Goal: Transaction & Acquisition: Purchase product/service

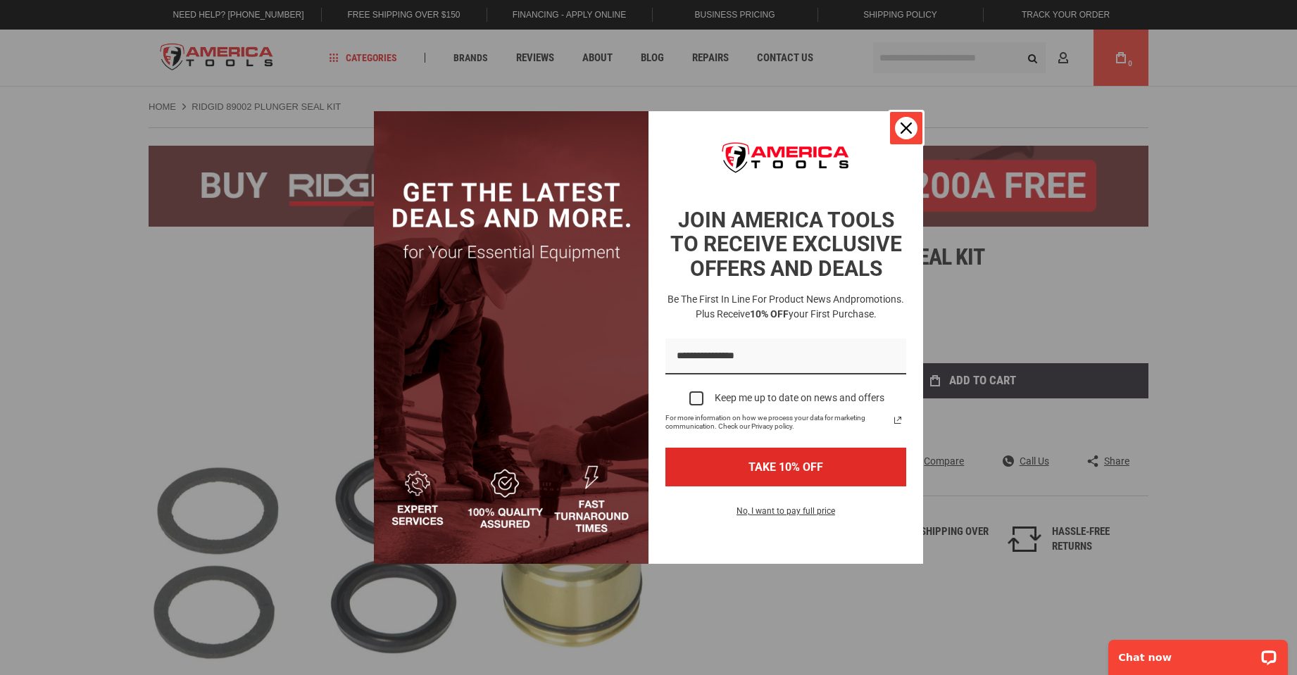
click at [898, 131] on div "Close" at bounding box center [906, 128] width 23 height 23
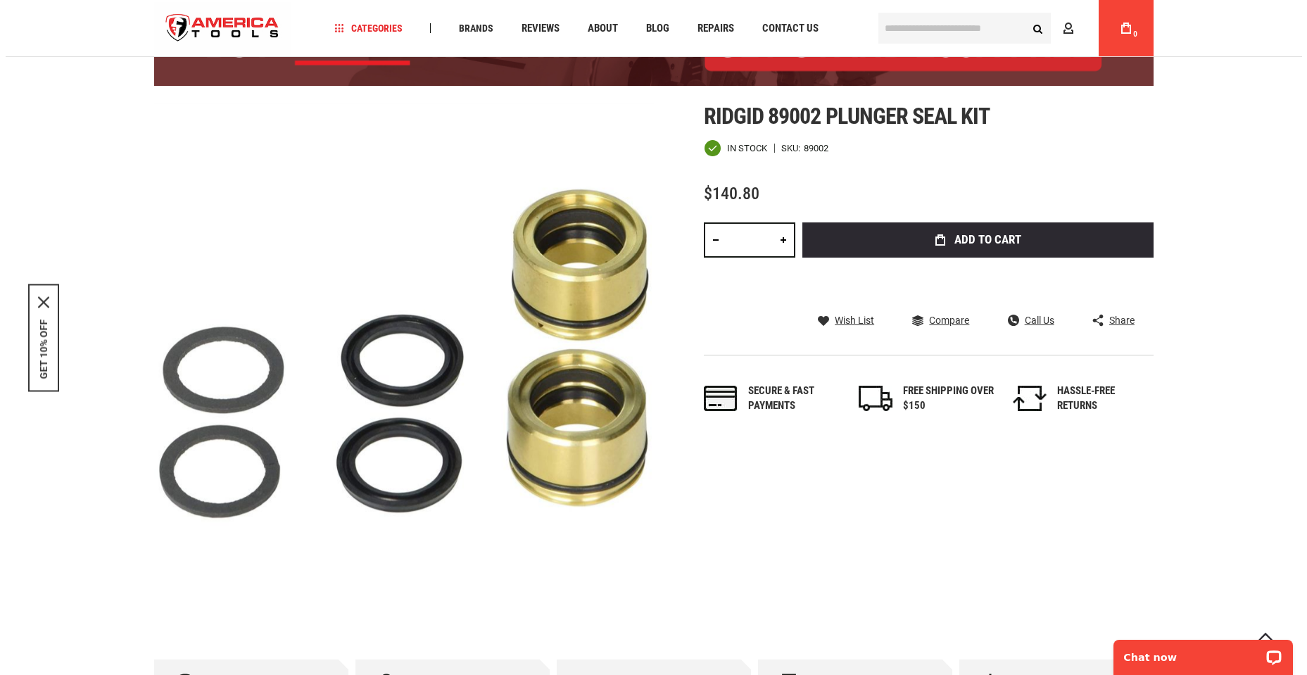
scroll to position [70, 0]
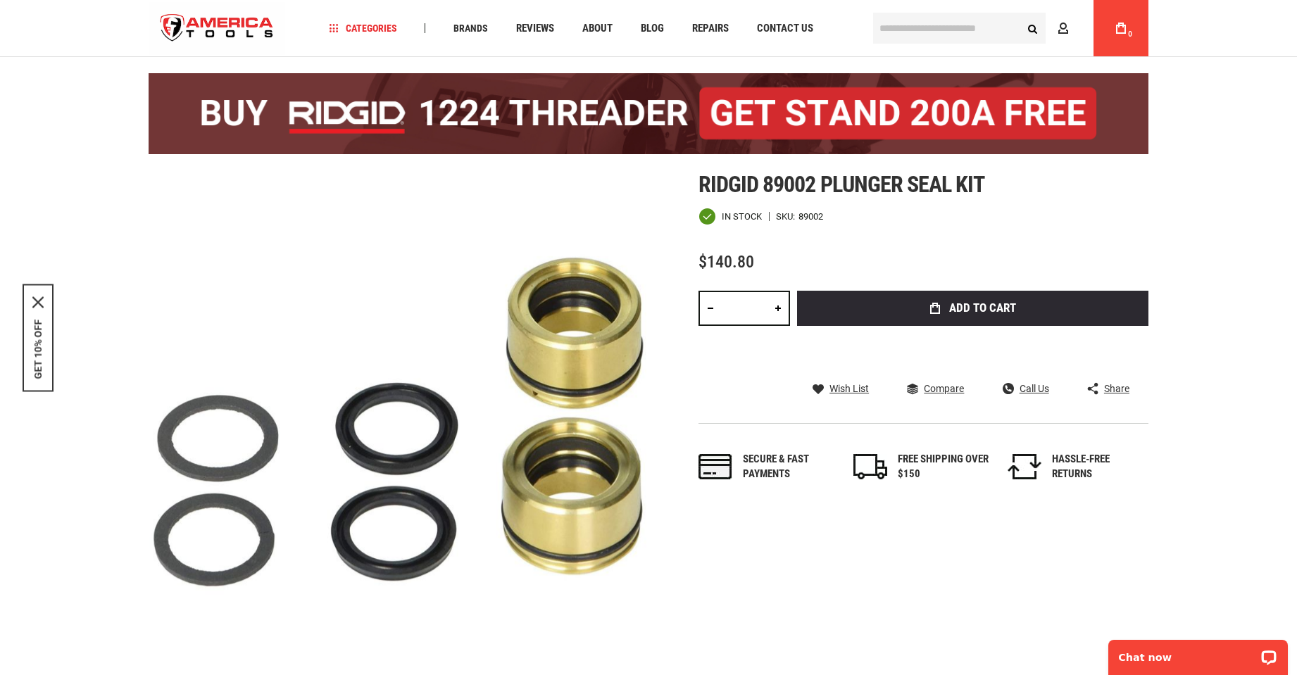
click at [761, 244] on div "Ridgid 89002 plunger seal kit In stock SKU 89002 $140.80 Total: $ 140.80 Qty * …" at bounding box center [923, 341] width 450 height 339
click at [779, 182] on span "Ridgid 89002 plunger seal kit" at bounding box center [841, 184] width 286 height 27
copy span "89002"
click at [905, 164] on div at bounding box center [649, 113] width 1000 height 117
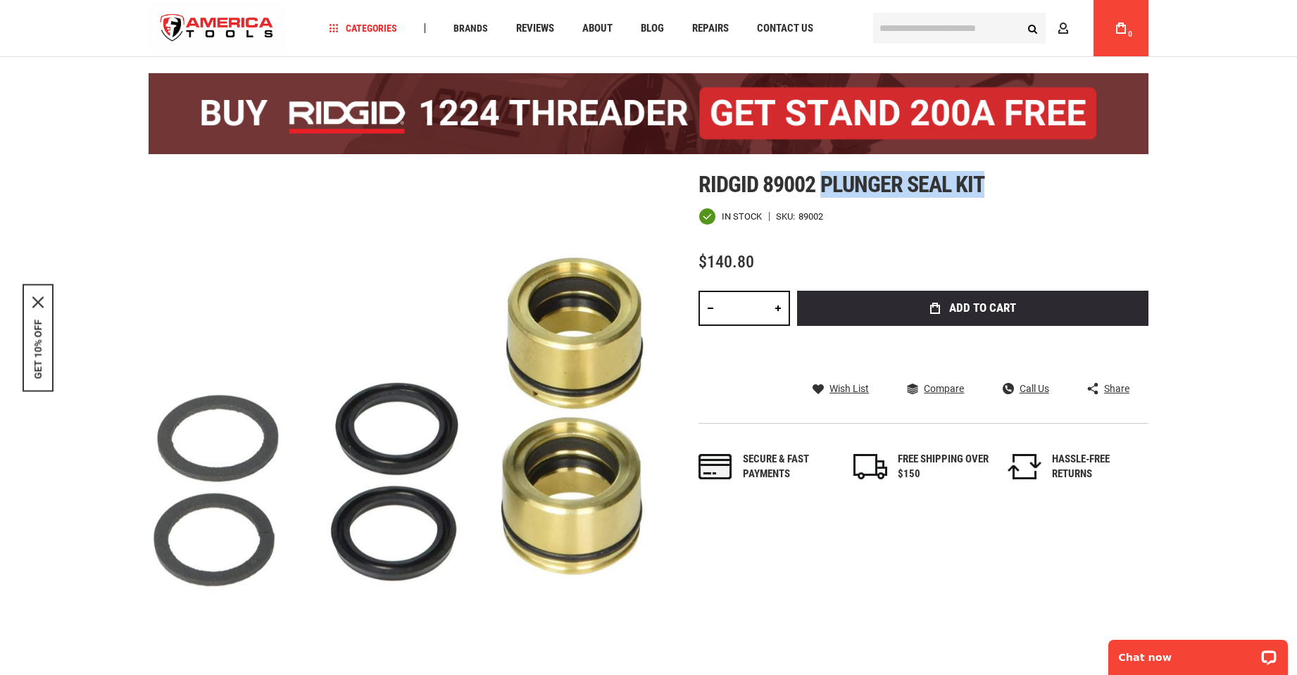
drag, startPoint x: 912, startPoint y: 184, endPoint x: 824, endPoint y: 190, distance: 88.2
click at [824, 190] on h1 "Ridgid 89002 plunger seal kit" at bounding box center [923, 184] width 450 height 25
copy span "plunger seal kit"
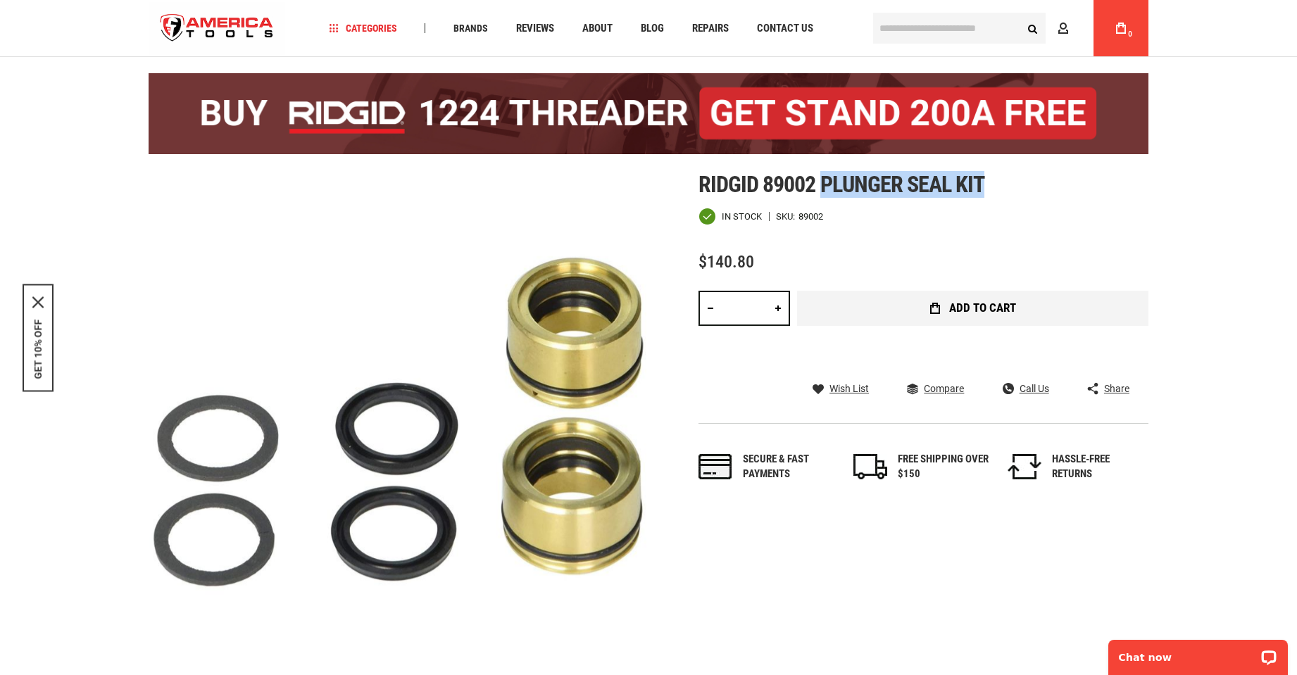
click at [969, 313] on span "Add to Cart" at bounding box center [982, 308] width 67 height 12
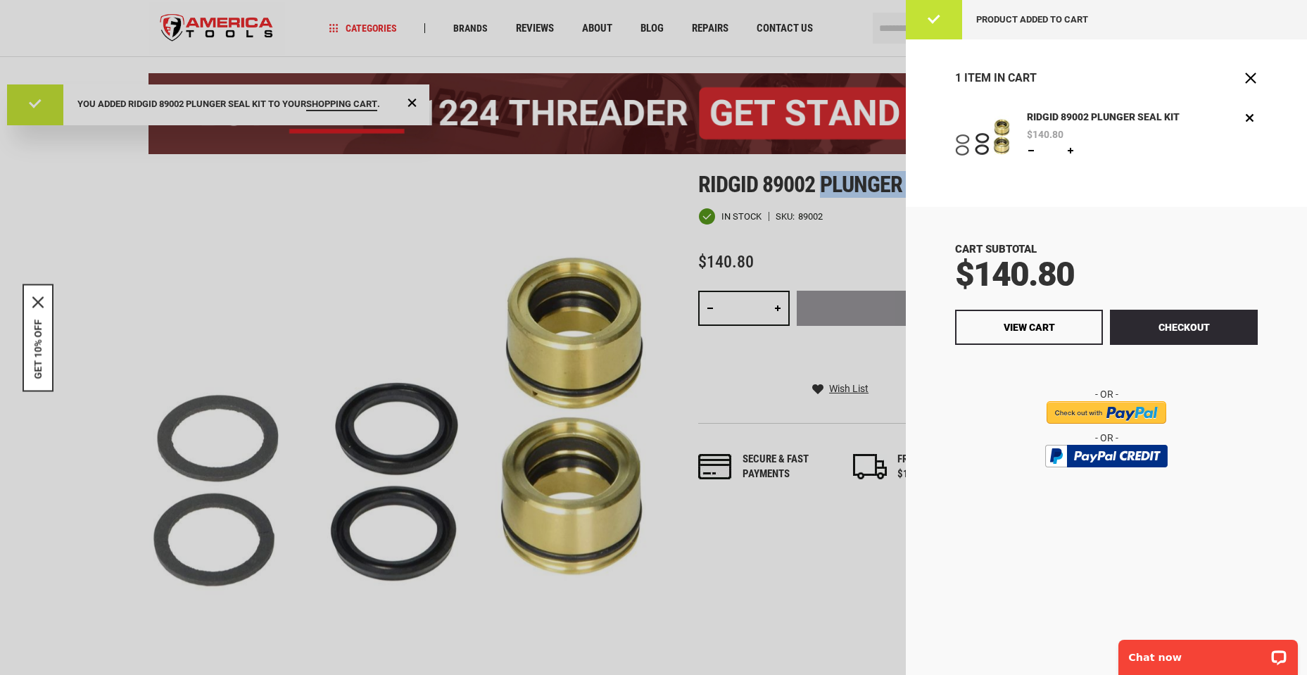
click at [951, 35] on div "Product added to cart" at bounding box center [1106, 19] width 401 height 39
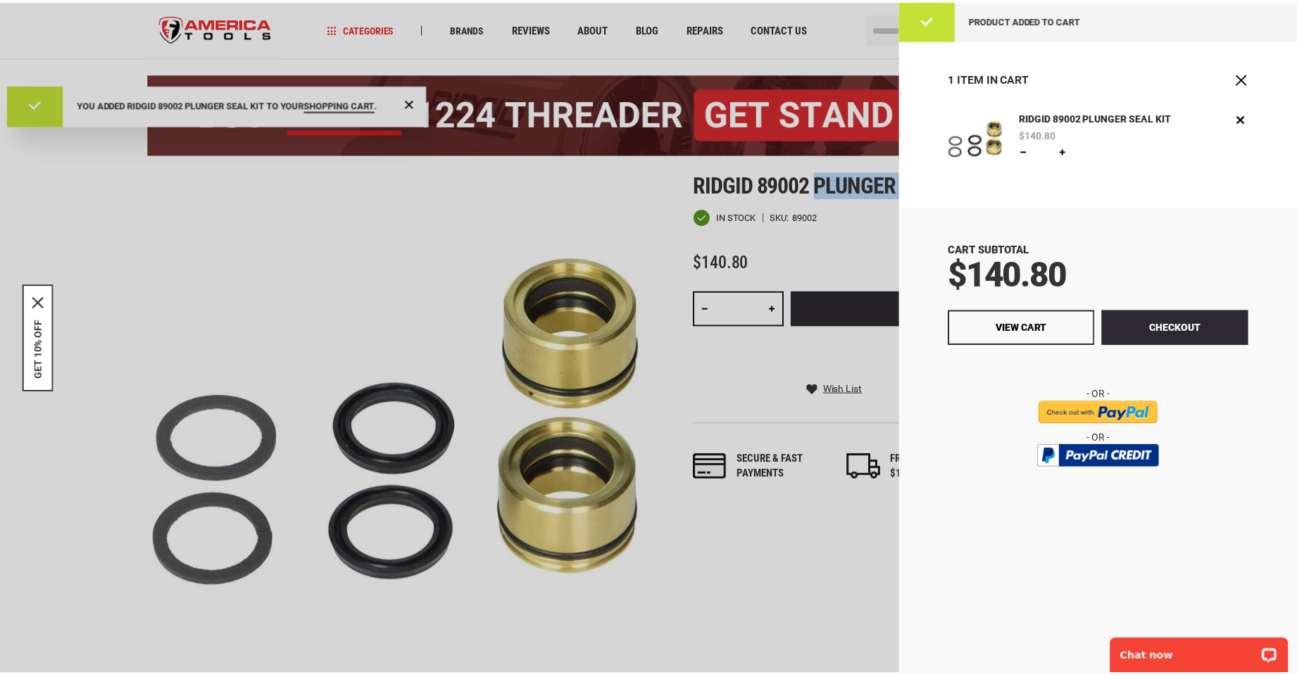
scroll to position [0, 0]
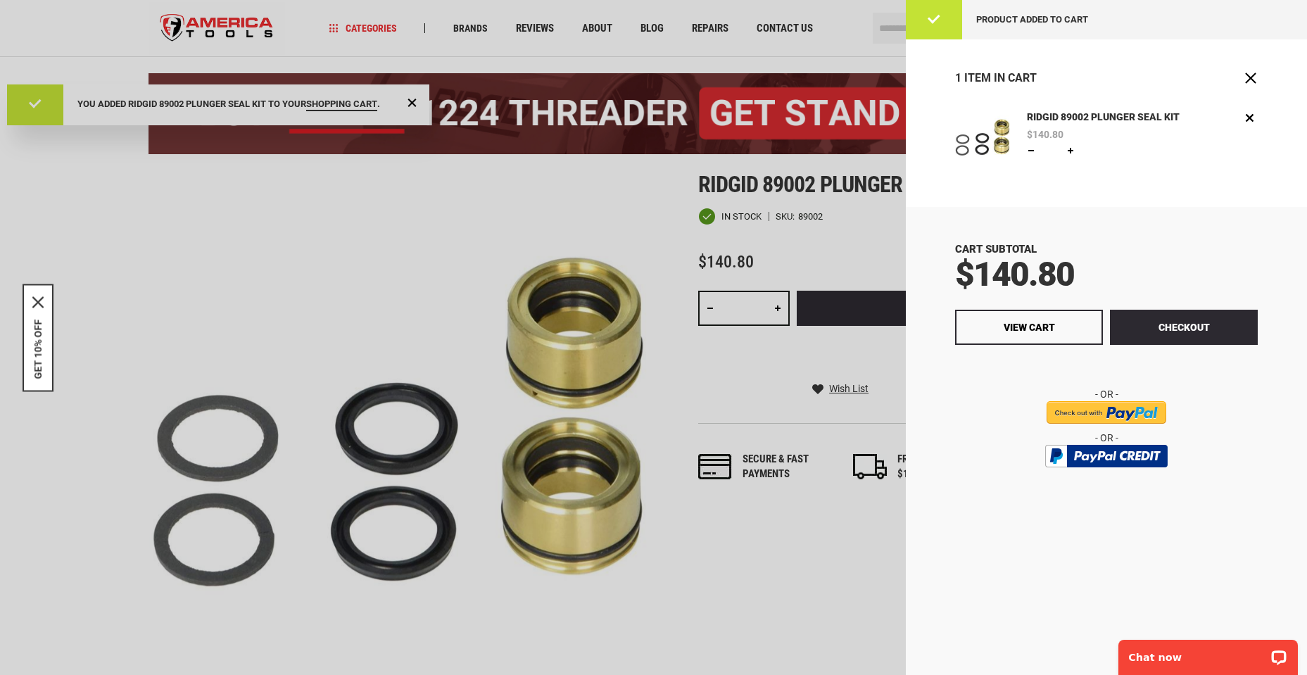
click at [876, 38] on div at bounding box center [653, 337] width 1307 height 675
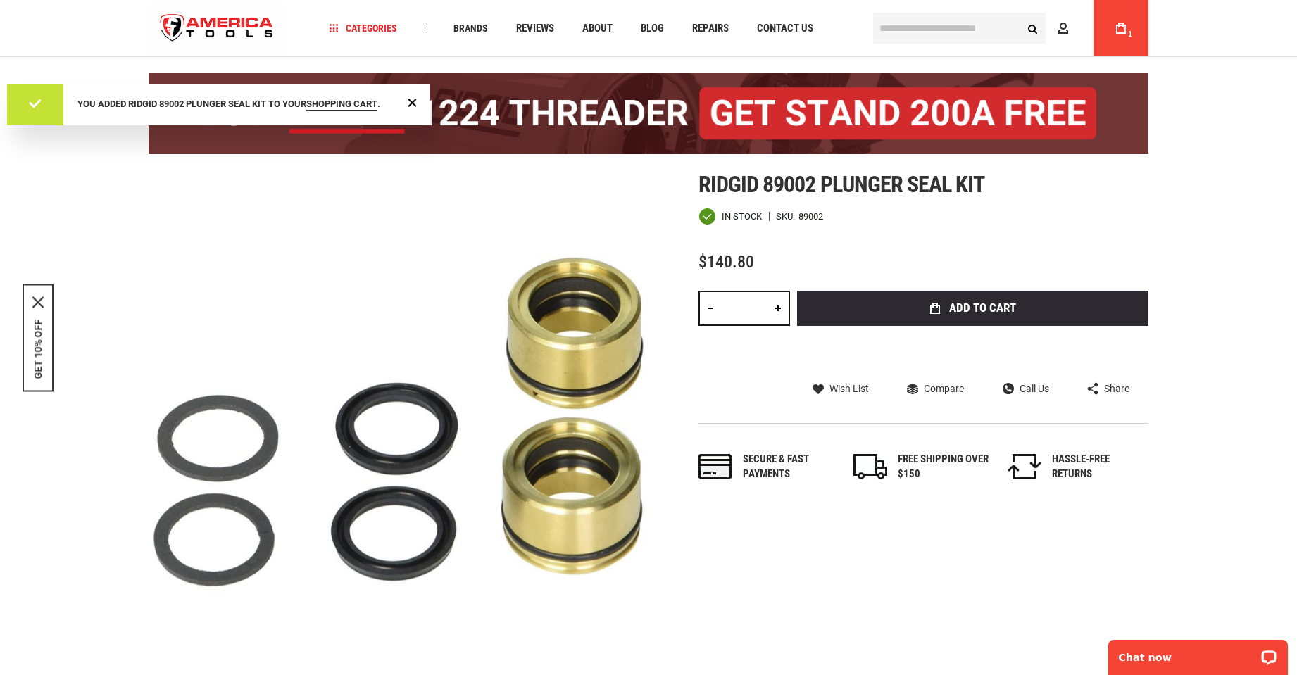
click at [907, 25] on input "text" at bounding box center [959, 28] width 173 height 31
paste input "*****"
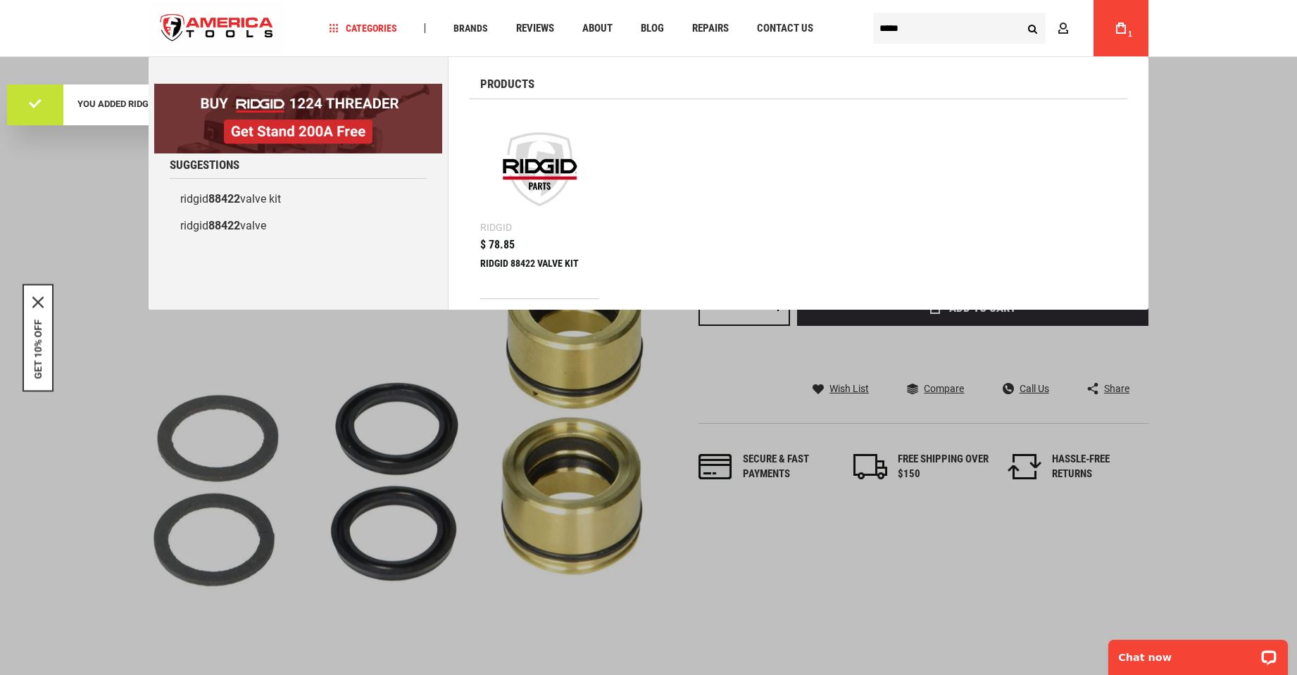
type input "*****"
click at [1019, 15] on button "Search" at bounding box center [1032, 28] width 27 height 27
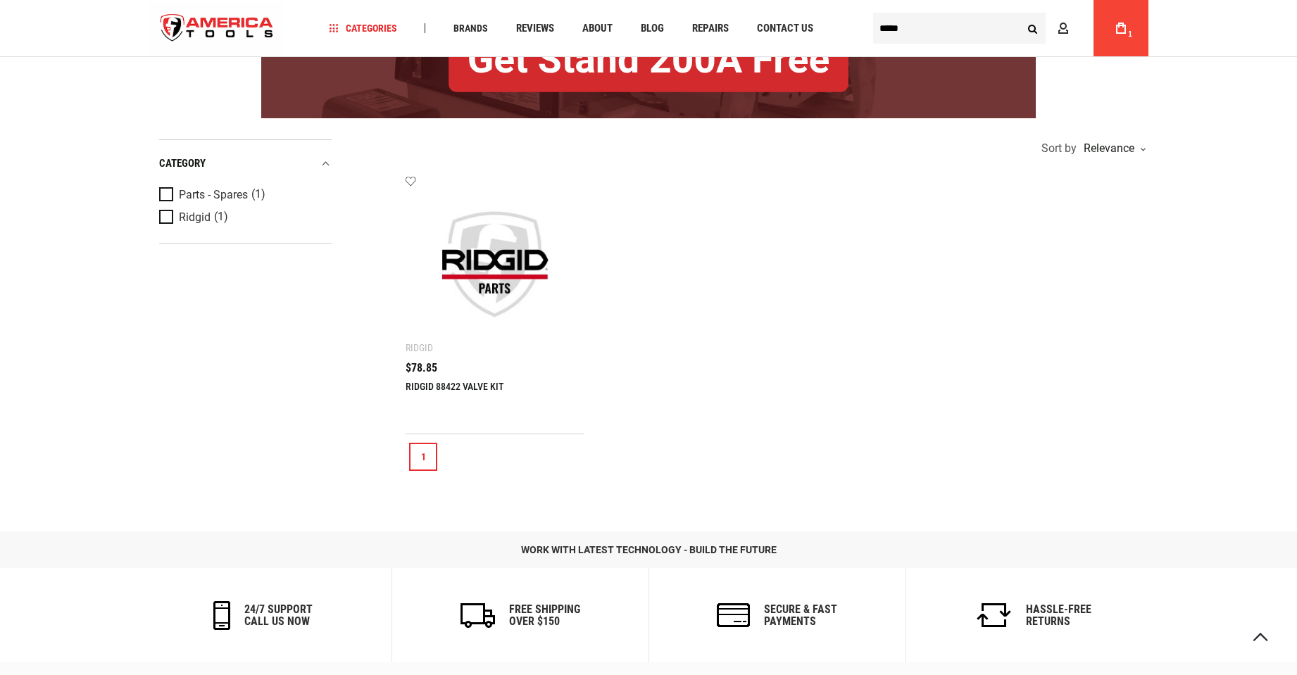
scroll to position [352, 0]
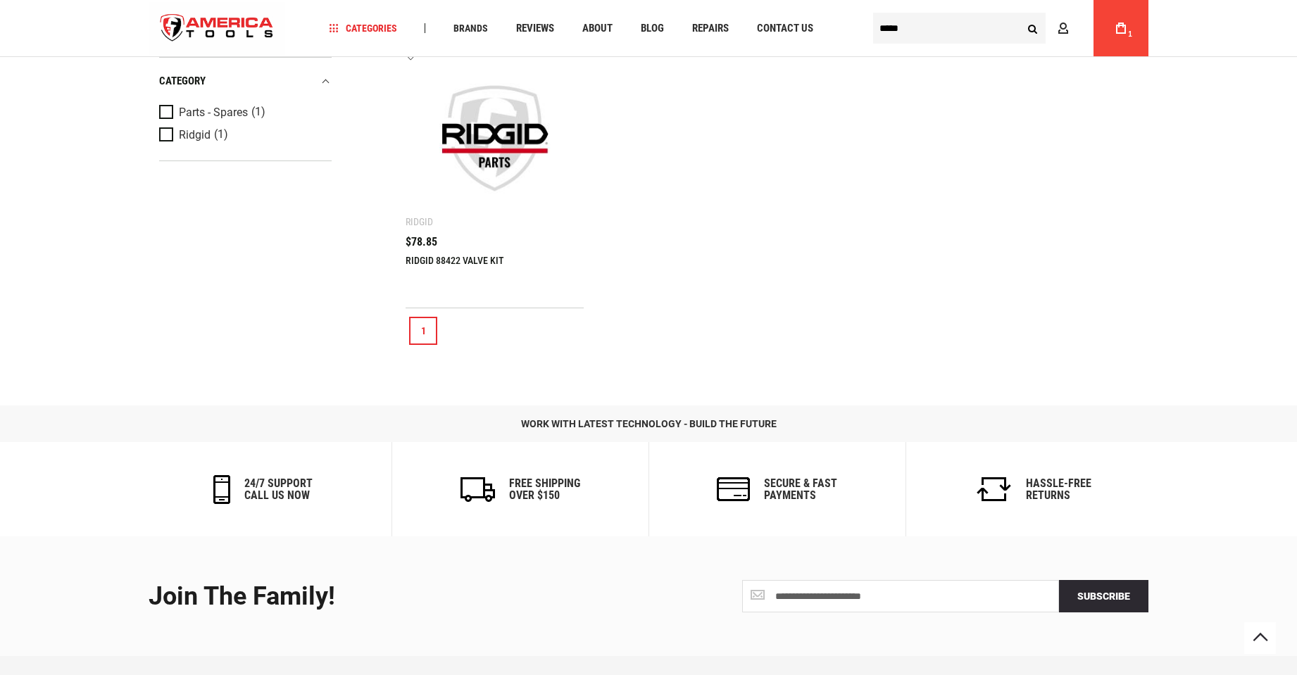
click at [488, 172] on img at bounding box center [495, 138] width 150 height 150
